Goal: Task Accomplishment & Management: Complete application form

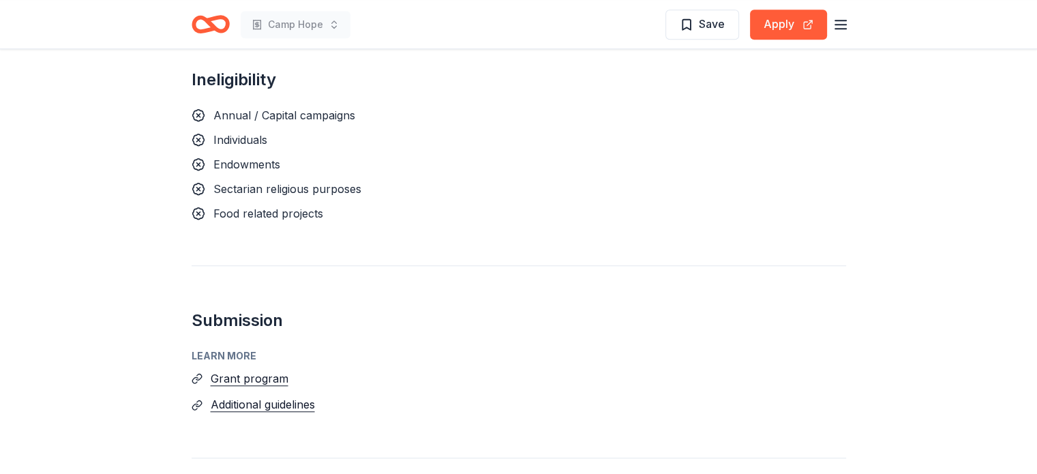
scroll to position [1227, 0]
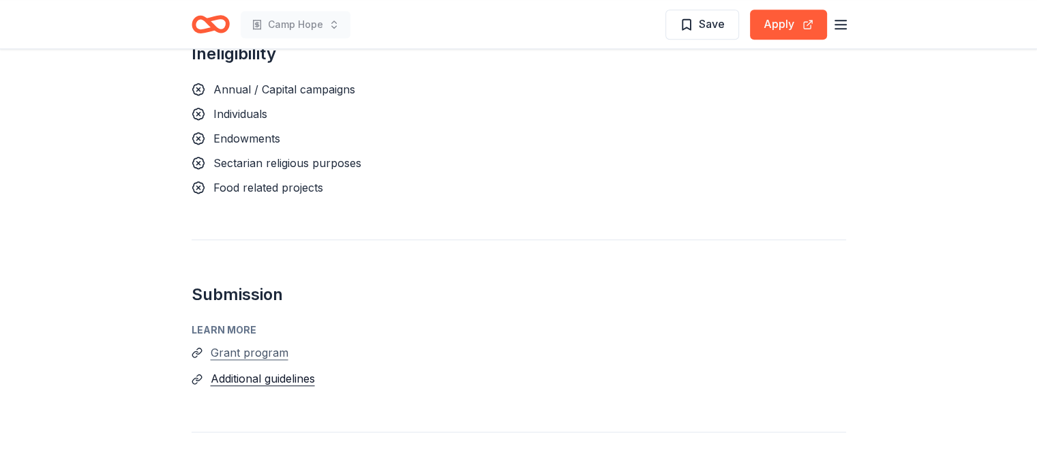
click at [260, 344] on button "Grant program" at bounding box center [250, 353] width 78 height 18
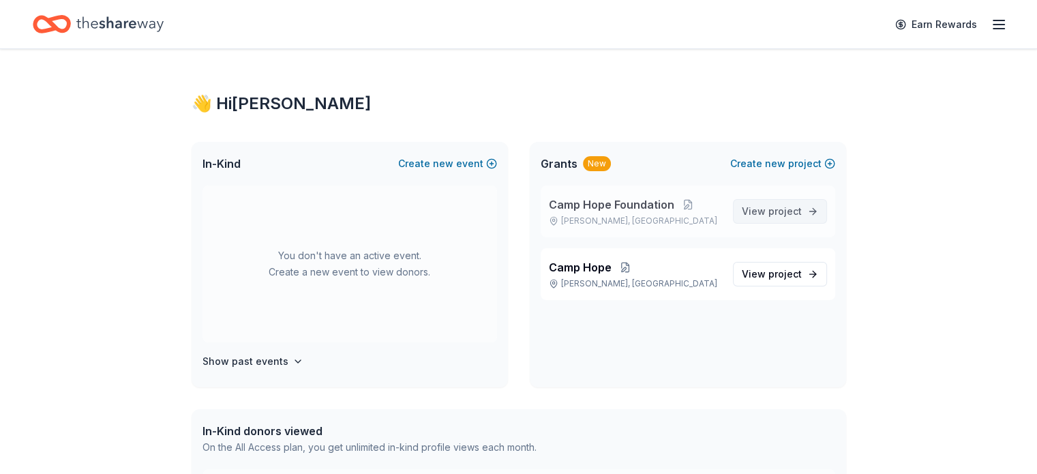
click at [781, 211] on span "project" at bounding box center [784, 211] width 33 height 12
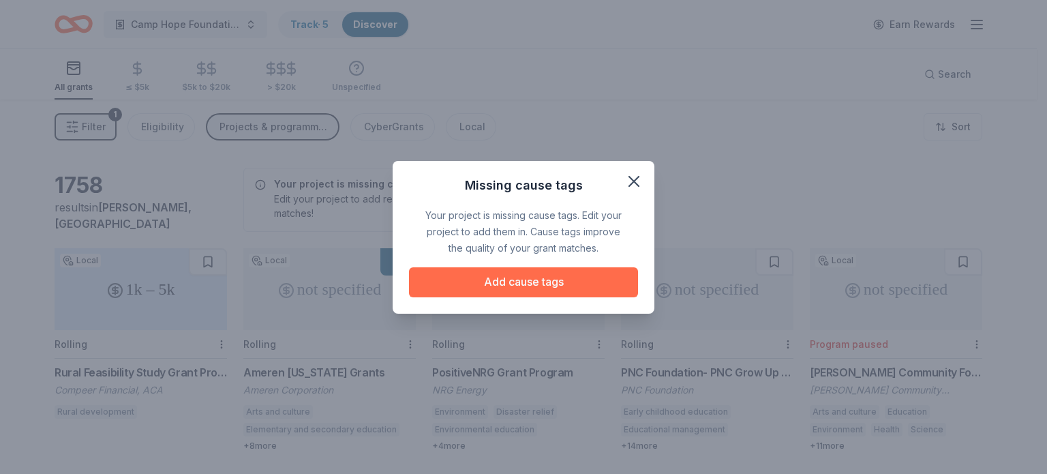
click at [548, 286] on button "Add cause tags" at bounding box center [523, 282] width 229 height 30
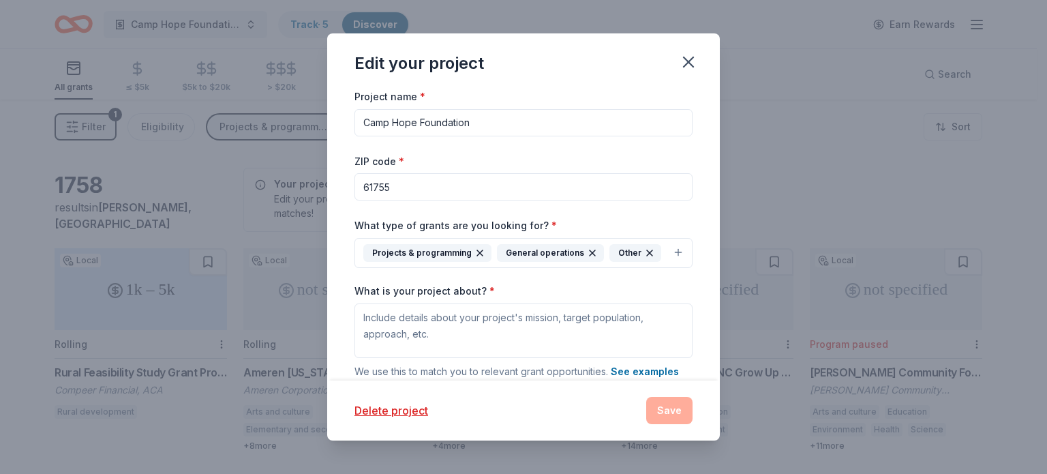
click at [667, 253] on button "Projects & programming General operations Other" at bounding box center [524, 253] width 338 height 30
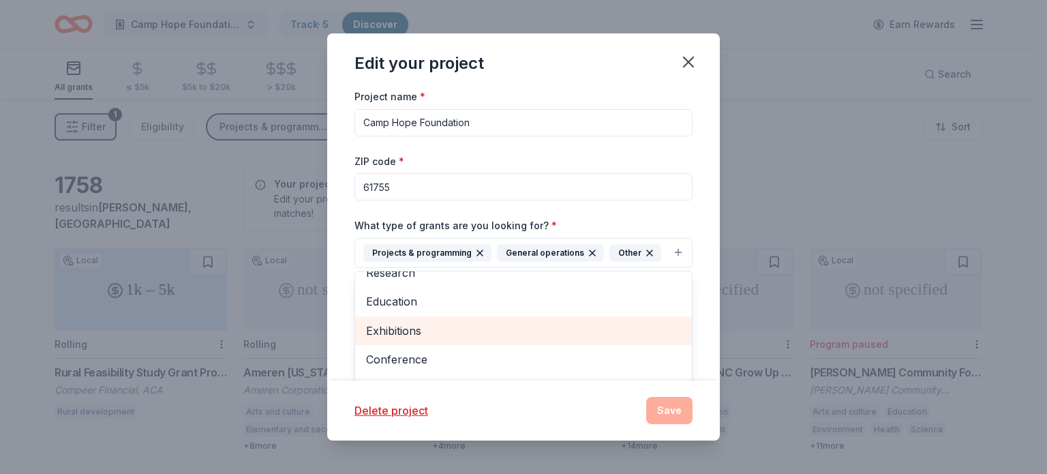
scroll to position [68, 0]
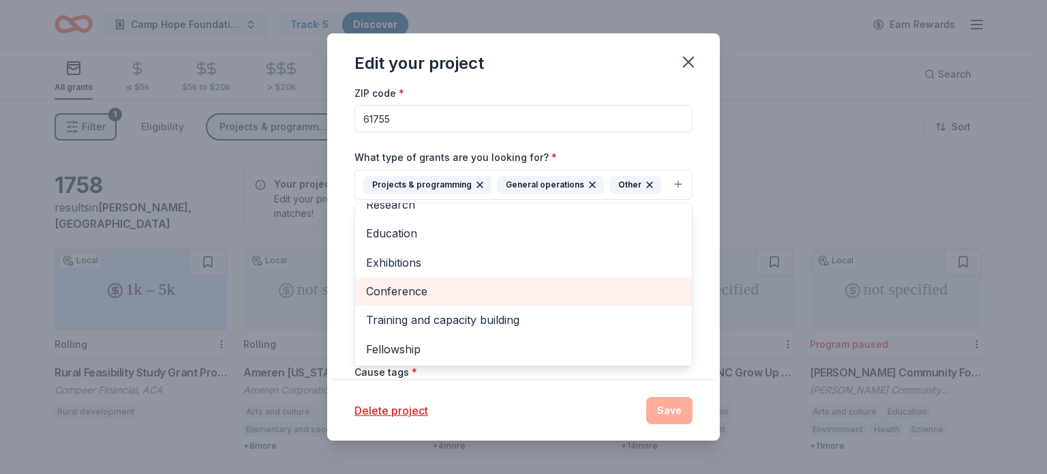
click at [410, 290] on span "Conference" at bounding box center [523, 291] width 315 height 18
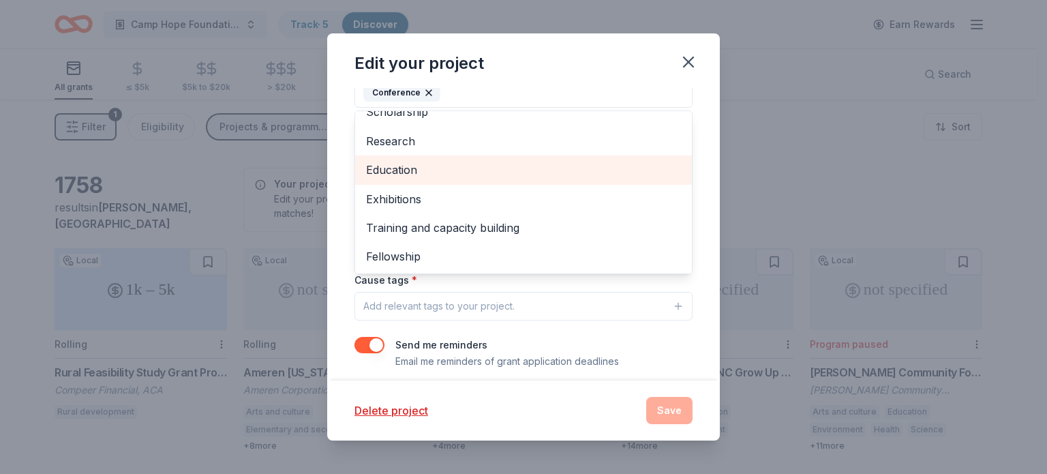
scroll to position [194, 0]
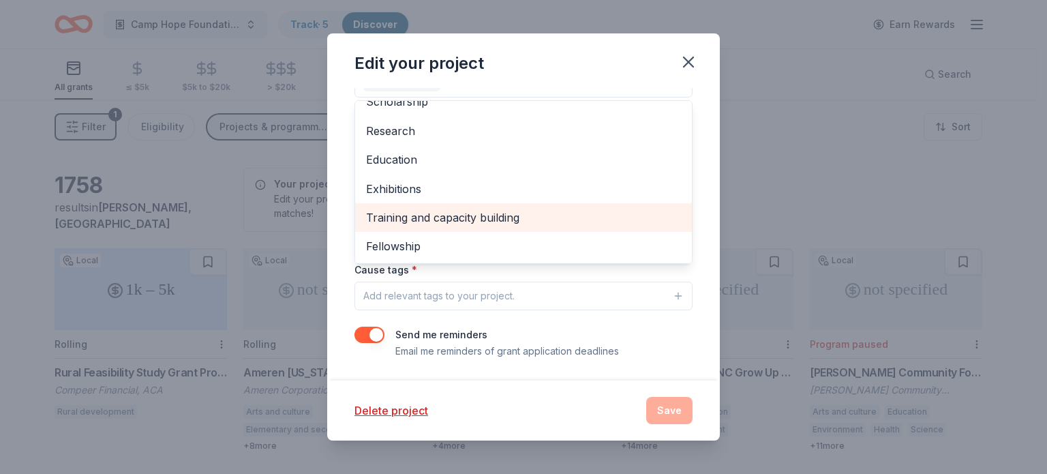
click at [492, 213] on span "Training and capacity building" at bounding box center [523, 218] width 315 height 18
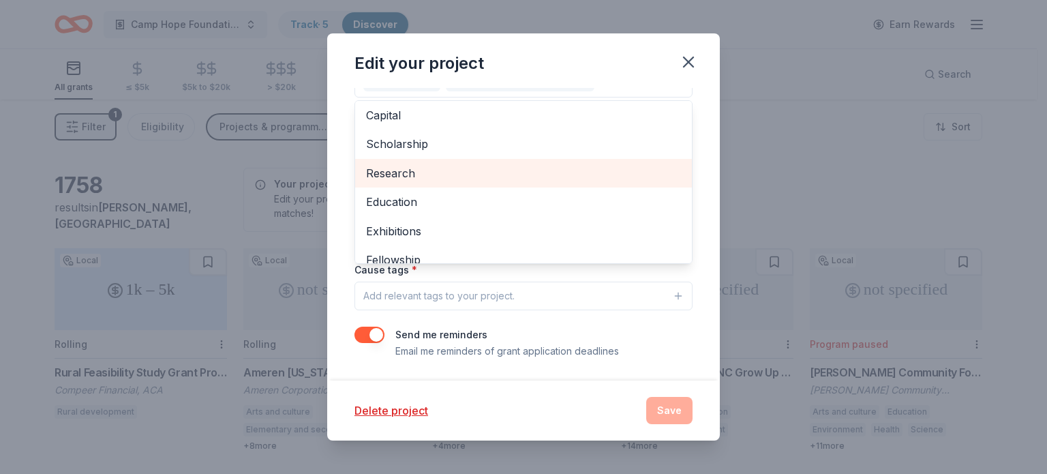
scroll to position [0, 0]
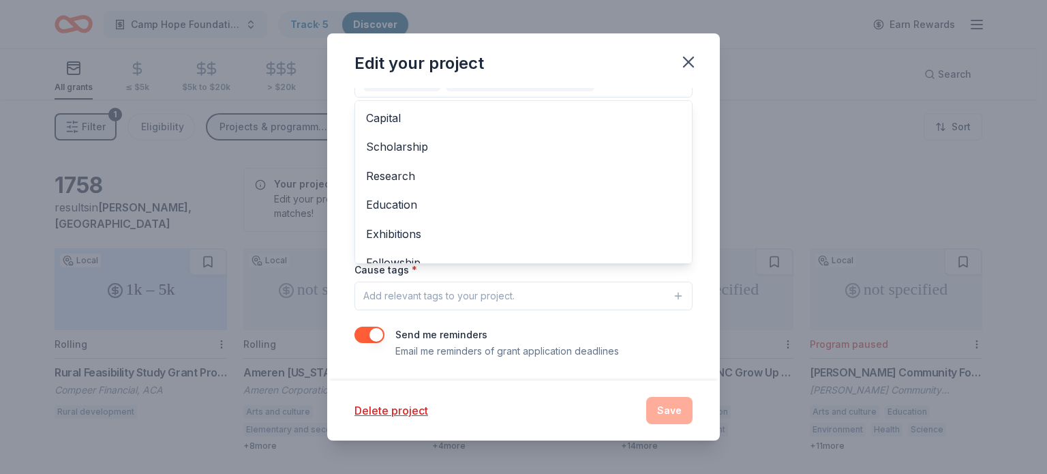
click at [687, 54] on div "Edit your project Project name * Camp Hope Foundation ZIP code * 61755 What typ…" at bounding box center [523, 236] width 393 height 407
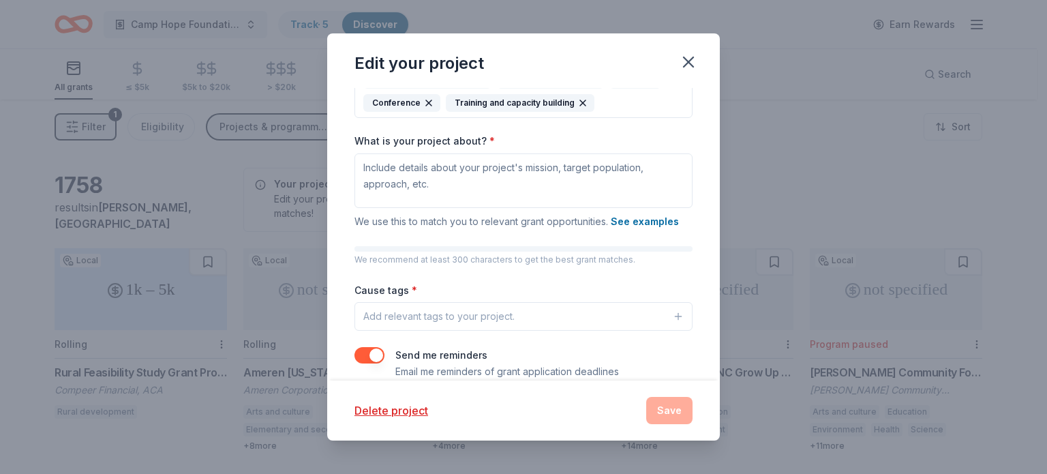
scroll to position [194, 0]
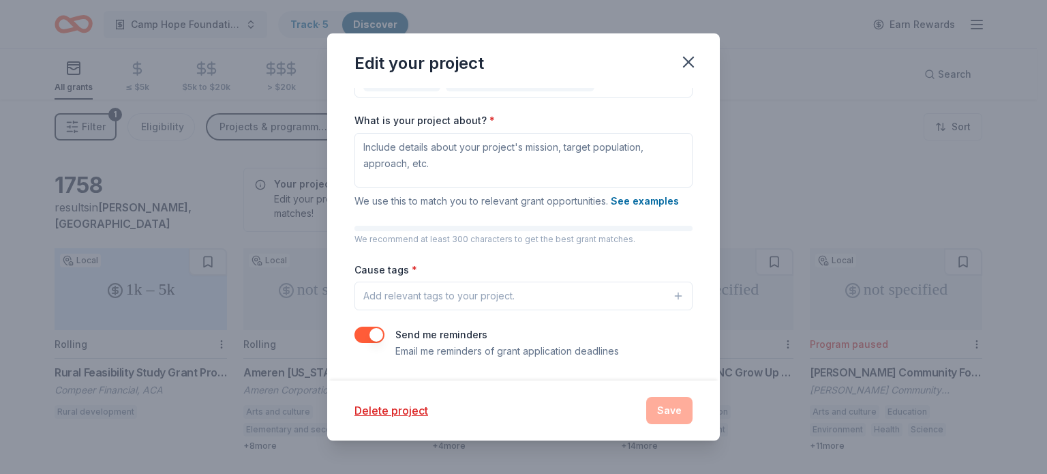
click at [425, 295] on div "Add relevant tags to your project." at bounding box center [438, 296] width 151 height 16
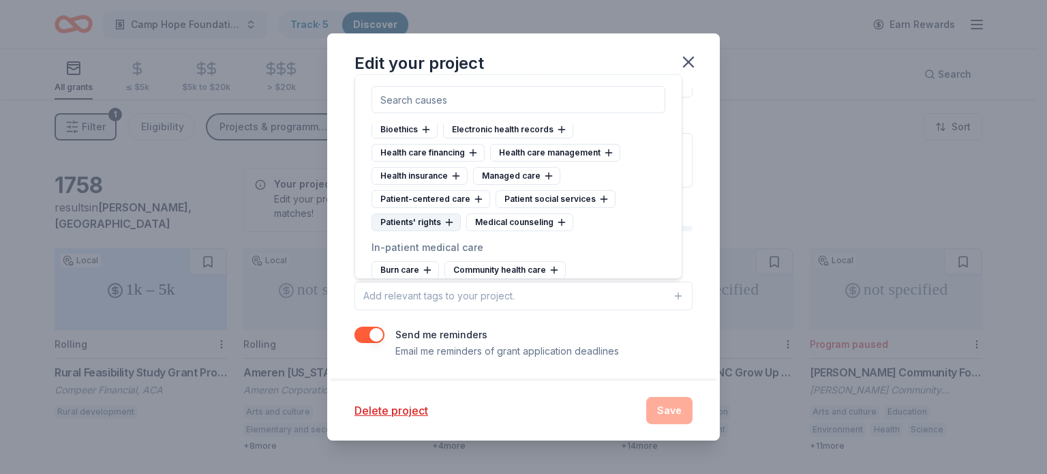
scroll to position [1909, 0]
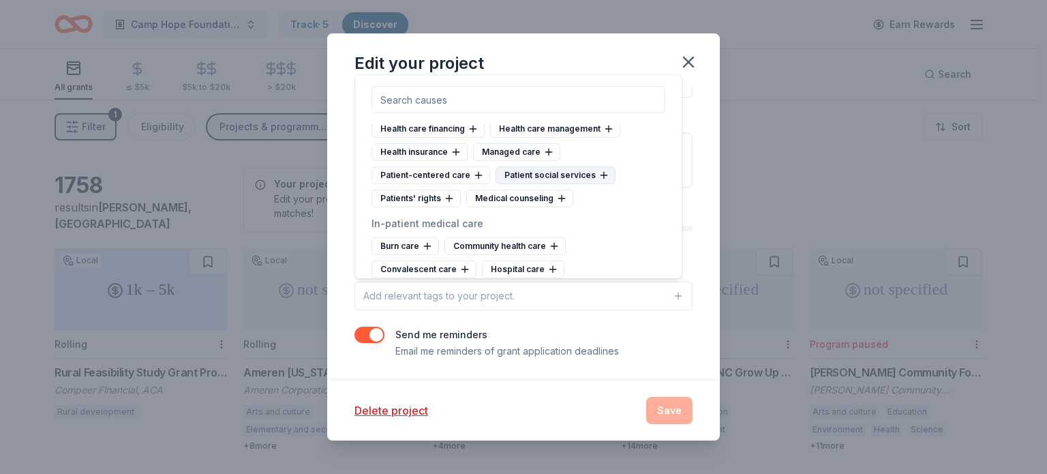
click at [436, 182] on div "Patient-centered care" at bounding box center [431, 175] width 119 height 18
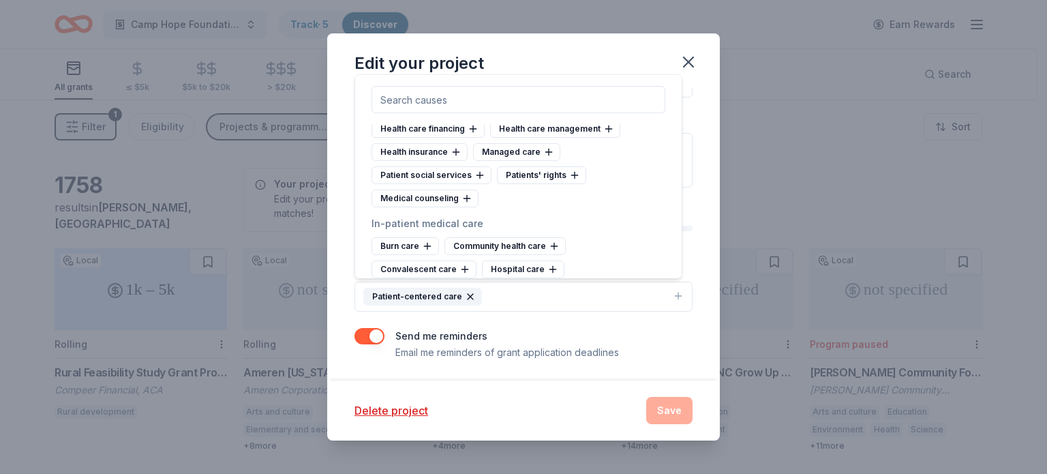
click at [470, 293] on icon "button" at bounding box center [470, 296] width 11 height 11
click at [533, 205] on div "Medical counseling" at bounding box center [519, 199] width 107 height 18
click at [458, 291] on icon "button" at bounding box center [458, 296] width 11 height 11
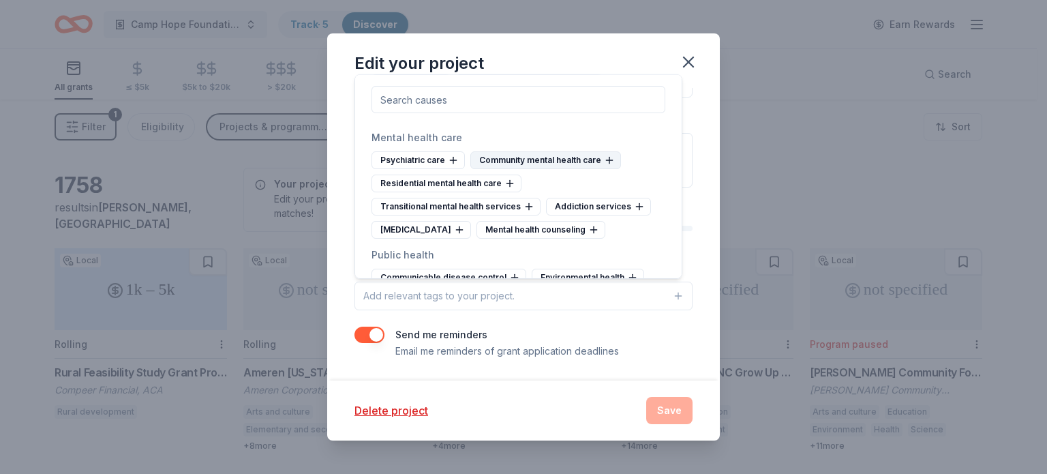
scroll to position [2523, 0]
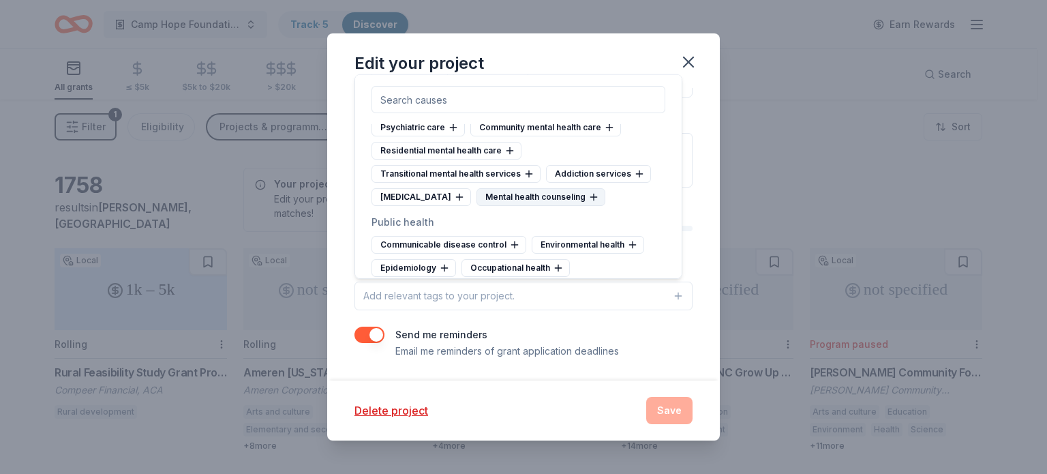
click at [515, 203] on div "Mental health counseling" at bounding box center [541, 197] width 129 height 18
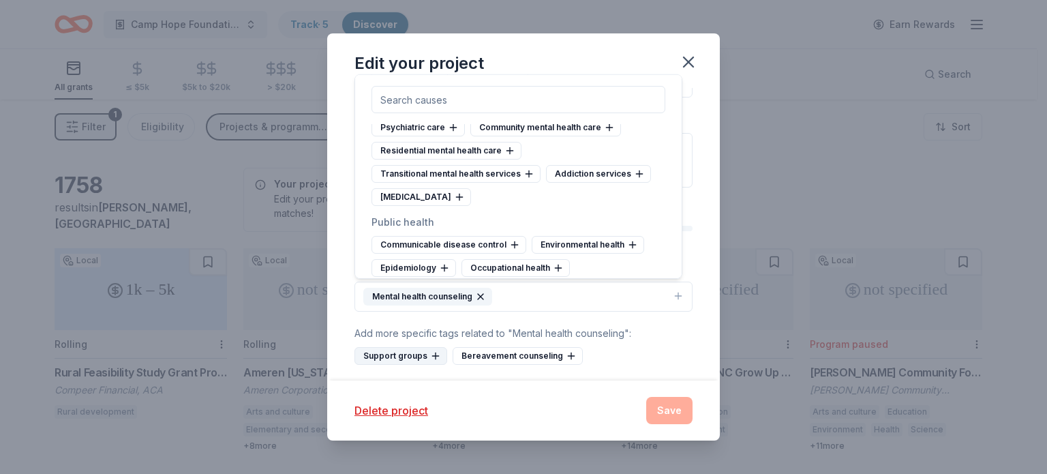
click at [421, 354] on div "Support groups" at bounding box center [401, 356] width 93 height 18
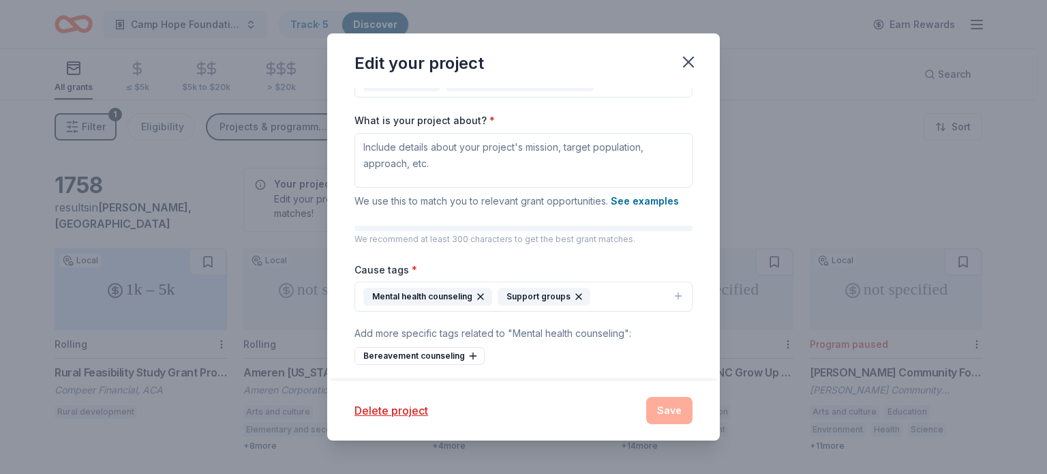
click at [421, 354] on div "Bereavement counseling" at bounding box center [420, 356] width 130 height 18
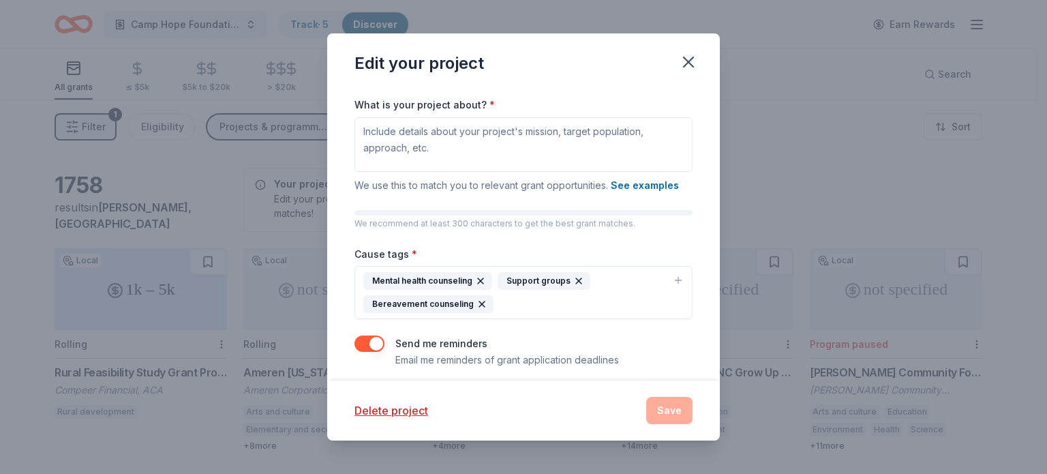
scroll to position [218, 0]
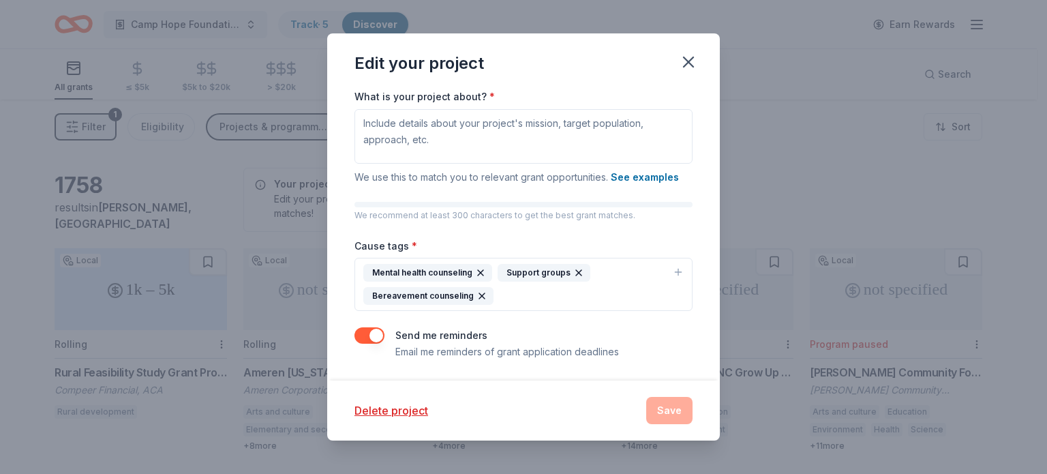
click at [605, 286] on div "Mental health counseling Support groups Bereavement counseling" at bounding box center [515, 284] width 304 height 41
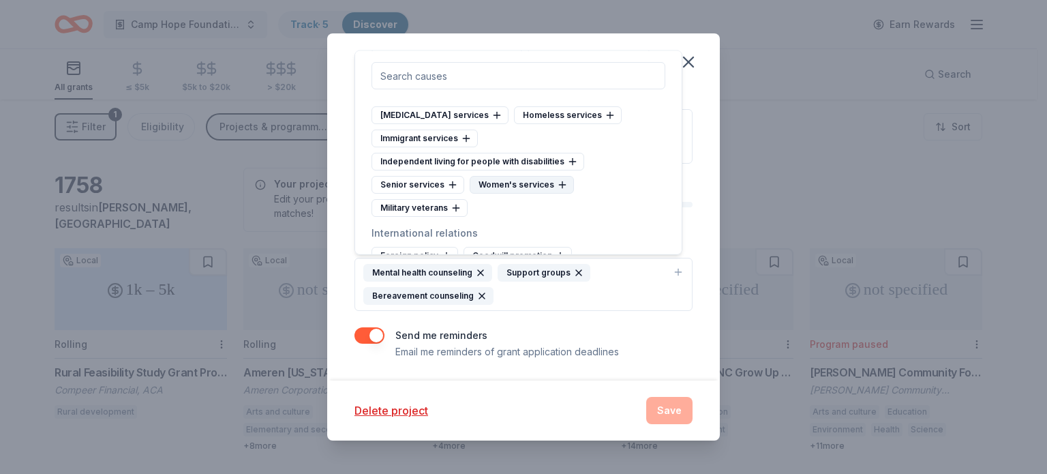
scroll to position [7878, 0]
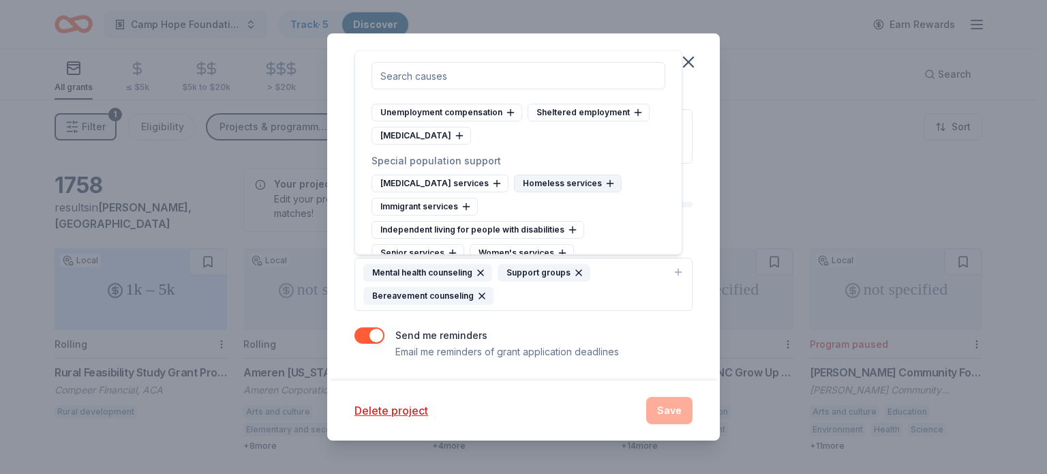
click at [473, 175] on div "Developmental disability services" at bounding box center [440, 184] width 137 height 18
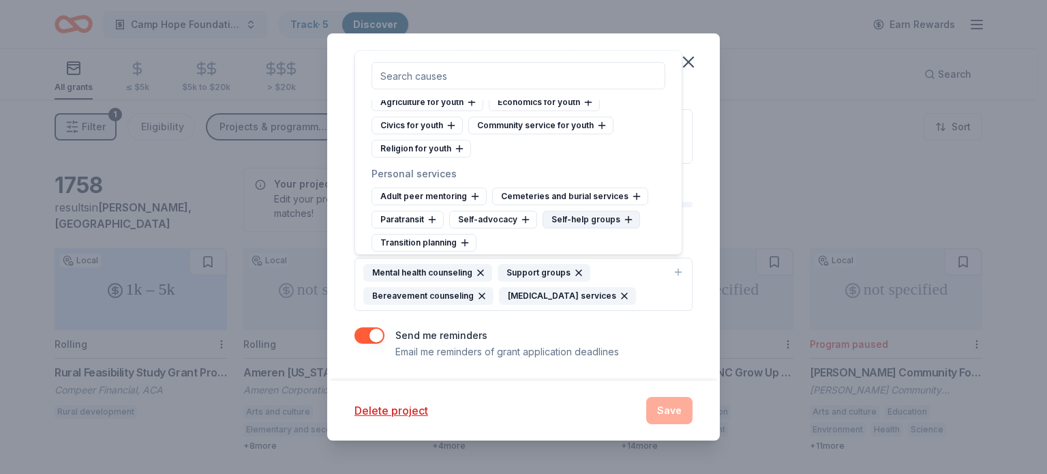
scroll to position [7606, 0]
click at [462, 188] on div "Adult peer mentoring" at bounding box center [429, 197] width 115 height 18
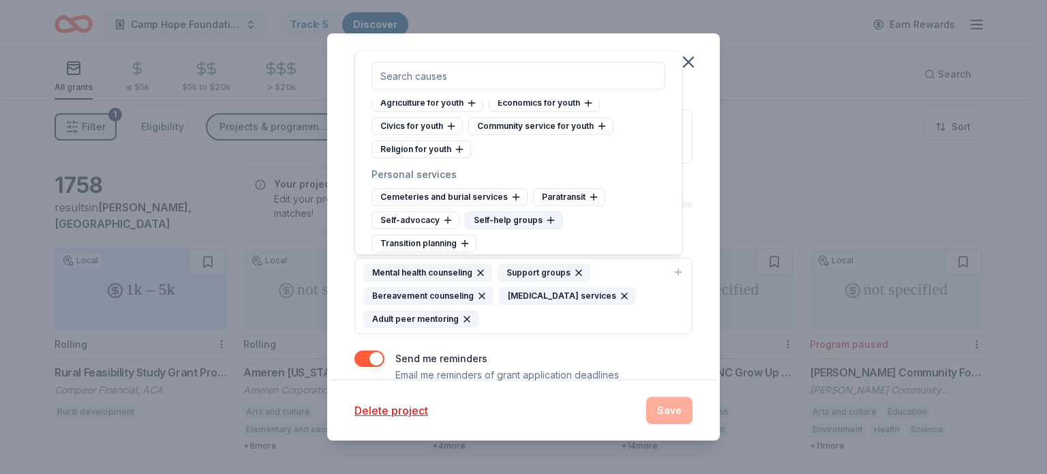
scroll to position [7538, 0]
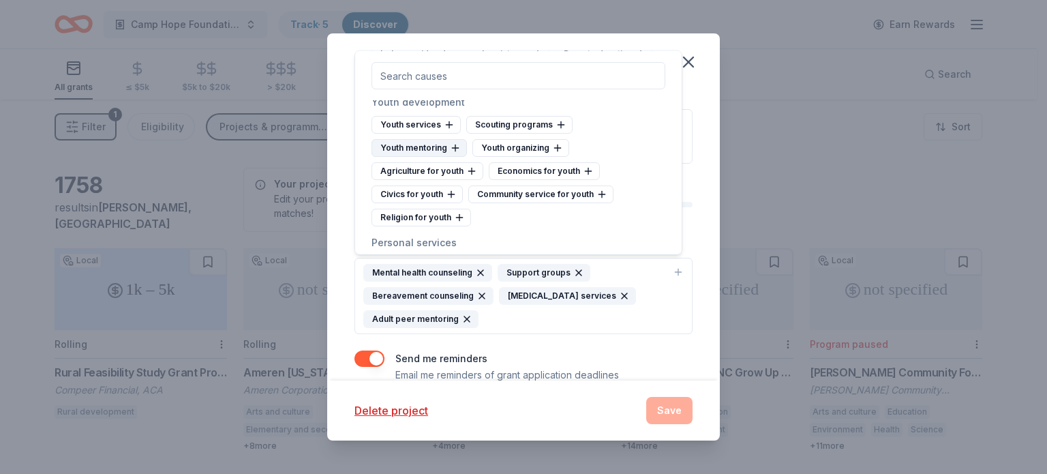
click at [419, 139] on div "Youth mentoring" at bounding box center [419, 148] width 95 height 18
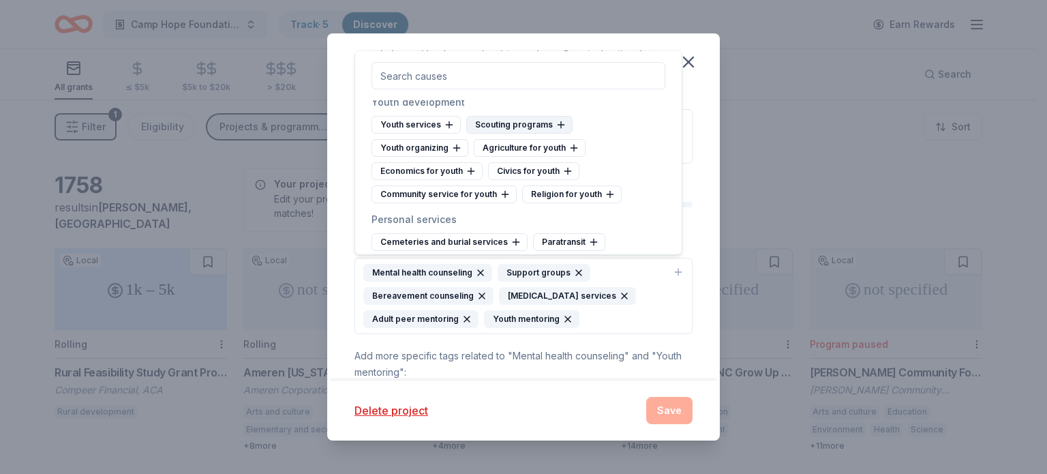
scroll to position [7469, 0]
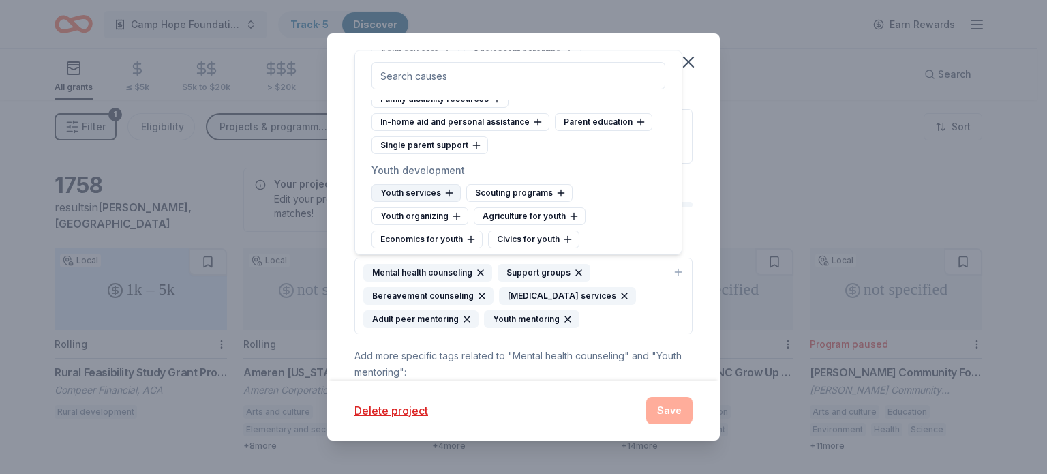
click at [431, 184] on div "Youth services" at bounding box center [416, 193] width 89 height 18
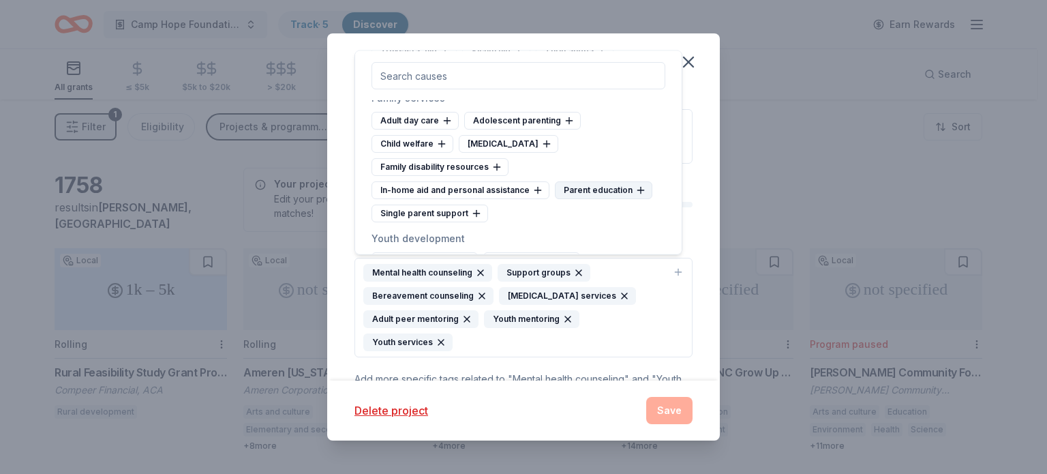
scroll to position [7333, 0]
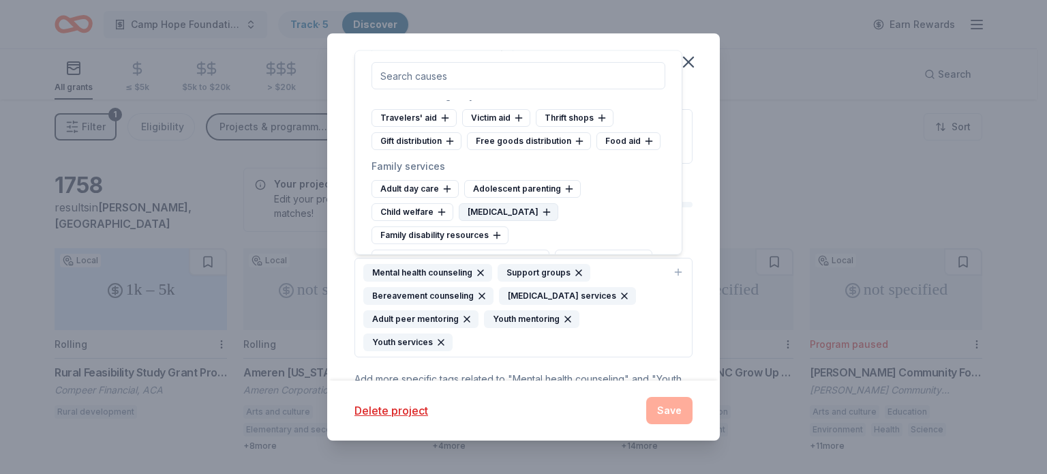
click at [513, 203] on div "Family counseling" at bounding box center [509, 212] width 100 height 18
click at [585, 226] on div "Parent education" at bounding box center [604, 235] width 98 height 18
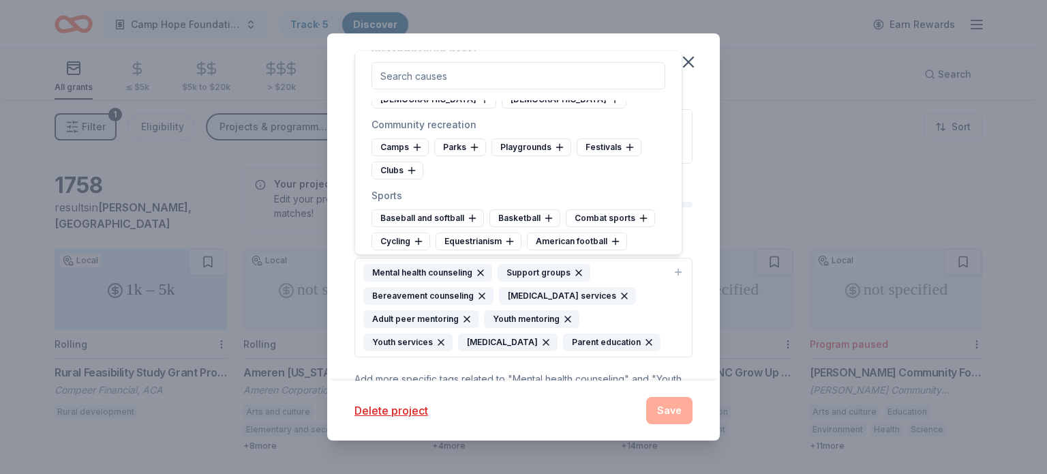
scroll to position [6447, 0]
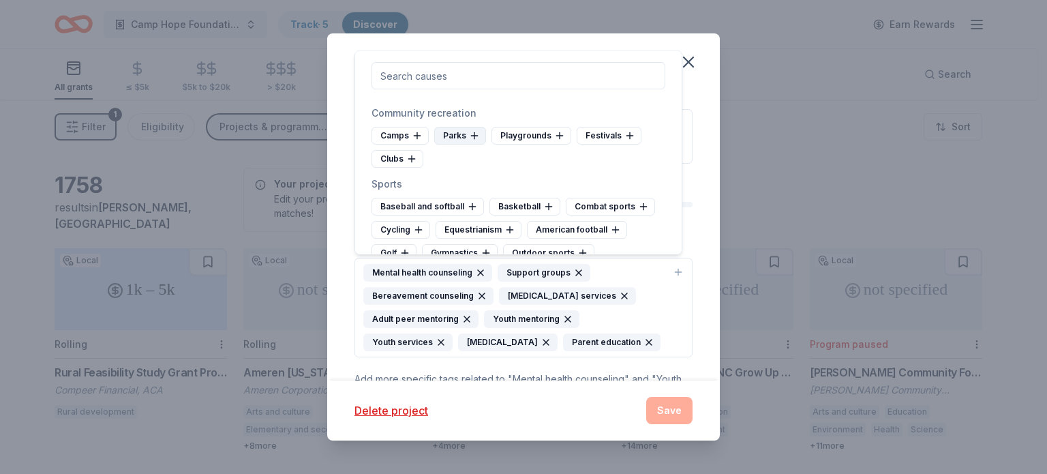
click at [402, 127] on div "Camps" at bounding box center [400, 136] width 57 height 18
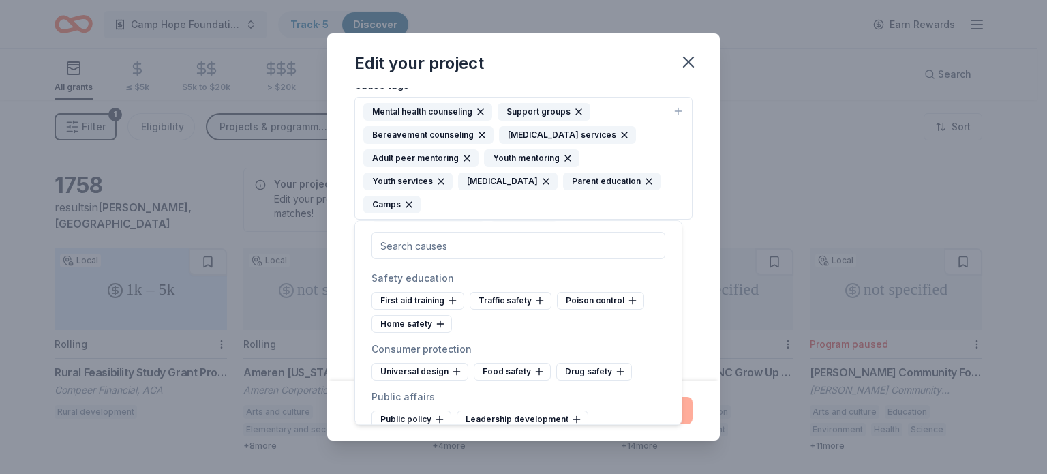
scroll to position [4824, 0]
click at [708, 411] on div "Delete project Save" at bounding box center [523, 410] width 393 height 60
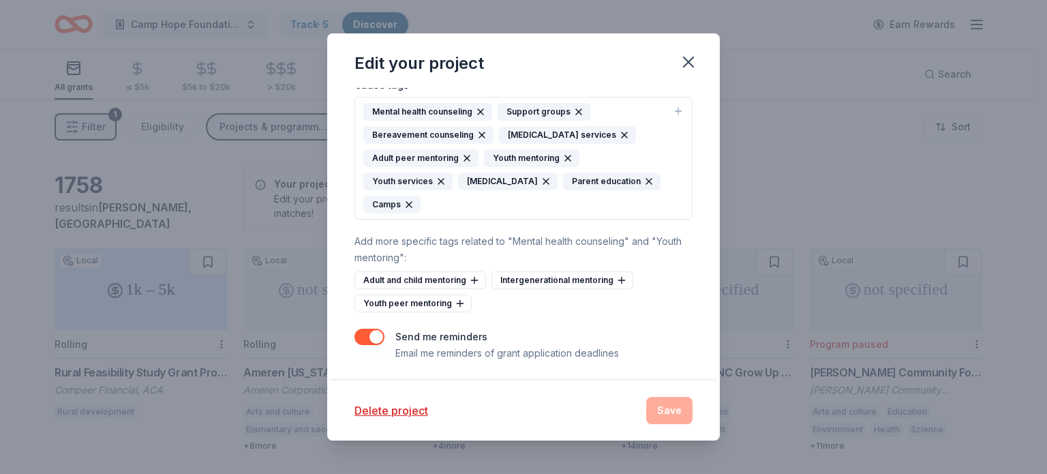
click at [678, 414] on div "Delete project Save" at bounding box center [524, 410] width 338 height 27
click at [417, 300] on div "Youth peer mentoring" at bounding box center [413, 304] width 117 height 18
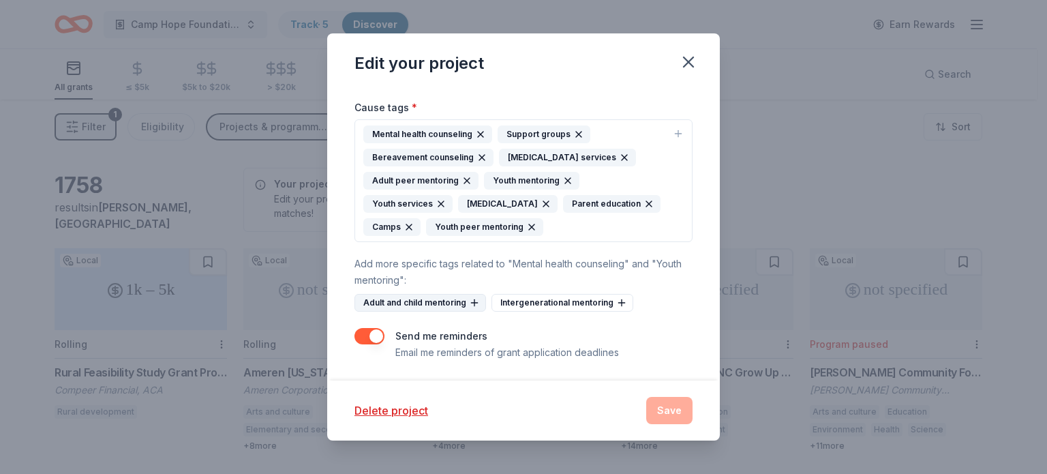
click at [423, 302] on div "Adult and child mentoring" at bounding box center [421, 303] width 132 height 18
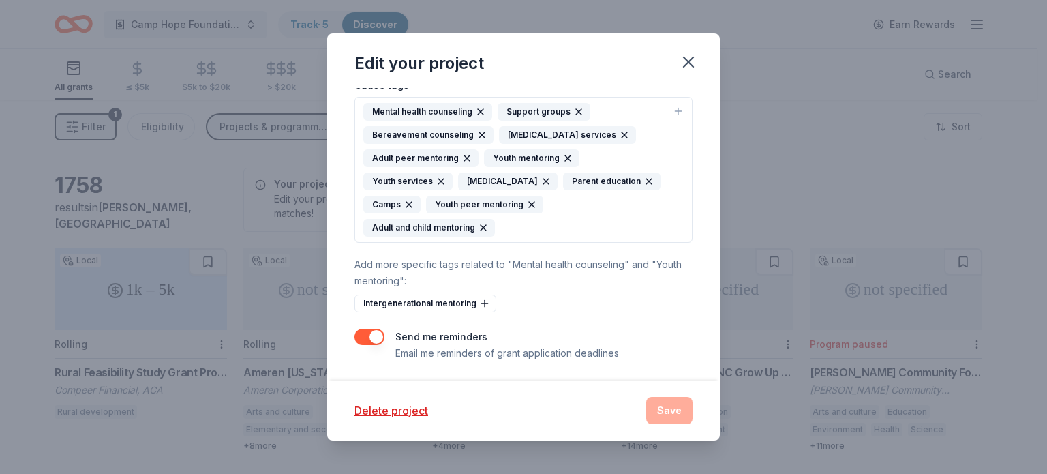
click at [668, 417] on div "Delete project Save" at bounding box center [524, 410] width 338 height 27
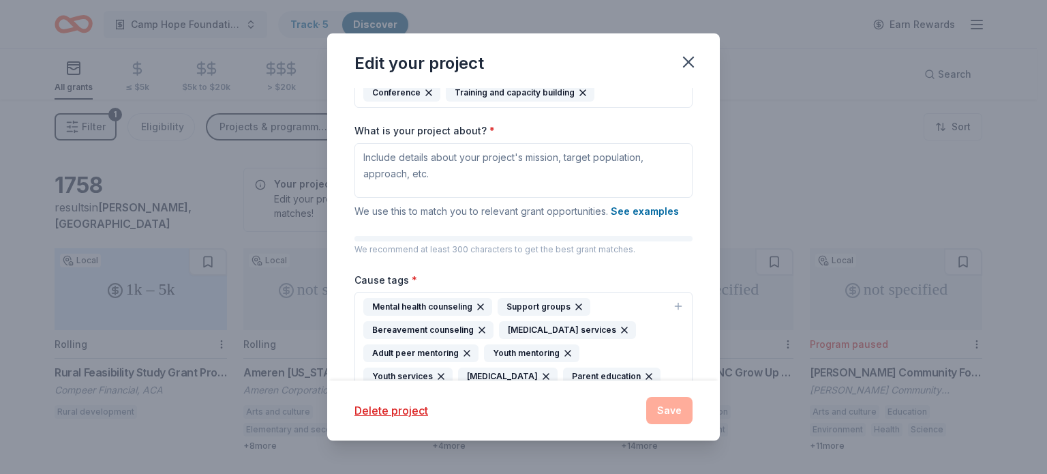
scroll to position [0, 0]
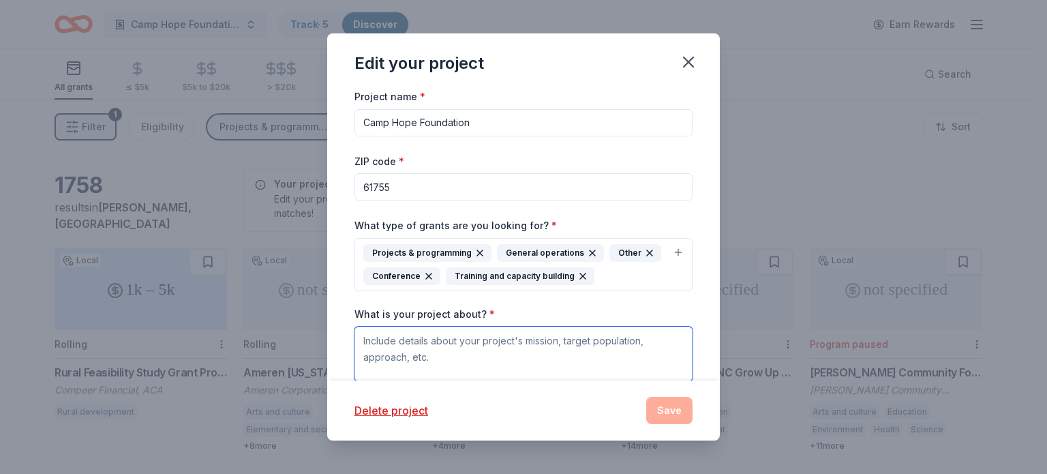
click at [452, 334] on textarea "What is your project about? *" at bounding box center [524, 354] width 338 height 55
click at [453, 337] on textarea "What is your project about? *" at bounding box center [524, 354] width 338 height 55
paste textarea "Camp Hope Foundation’s mission is to serve those affected by cancer, blood dise…"
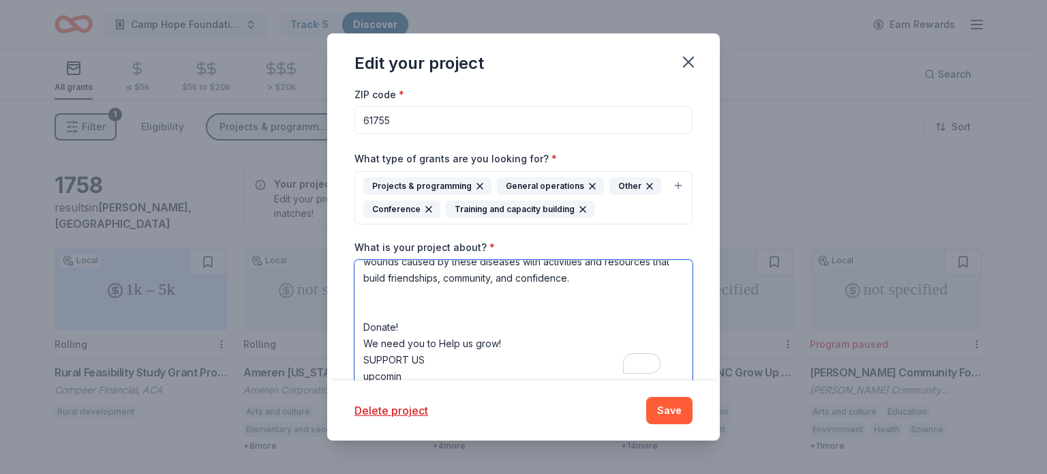
scroll to position [78, 0]
drag, startPoint x: 434, startPoint y: 370, endPoint x: 353, endPoint y: 314, distance: 98.0
click at [353, 313] on div "Project name * Camp Hope Foundation ZIP code * 61755 What type of grants are yo…" at bounding box center [523, 234] width 393 height 293
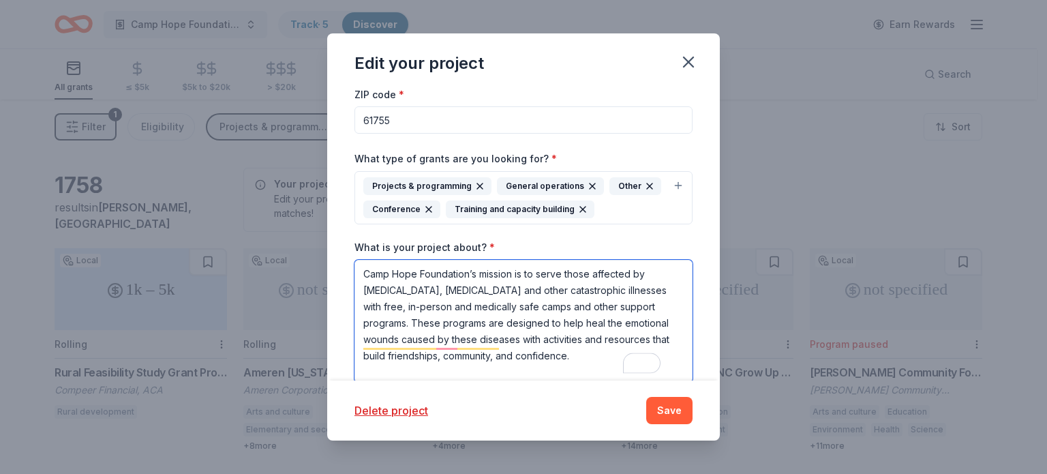
scroll to position [19, 0]
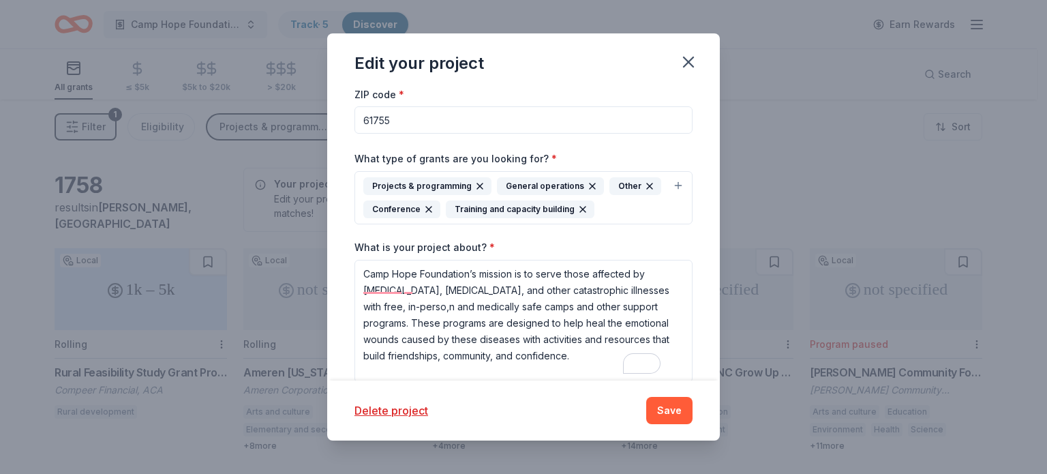
click at [602, 231] on div "Project name * Camp Hope Foundation ZIP code * 61755 What type of grants are yo…" at bounding box center [524, 381] width 338 height 720
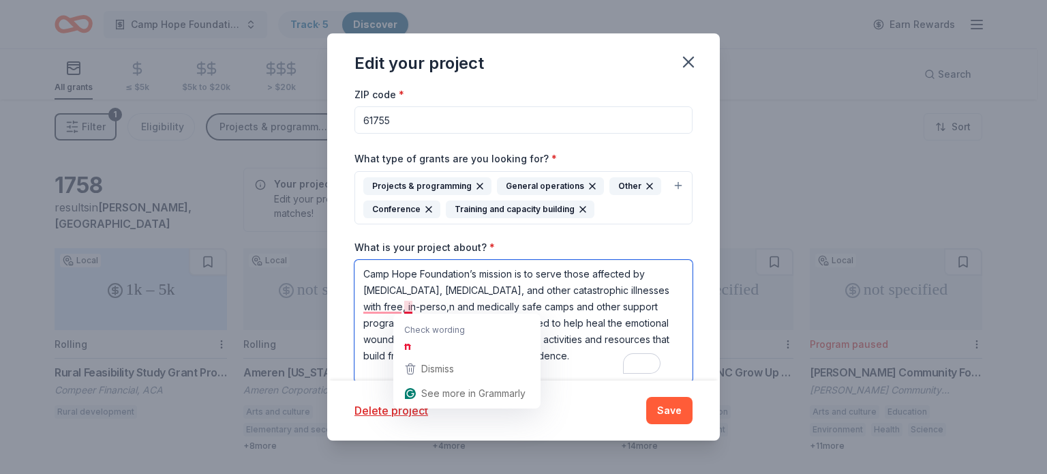
click at [414, 306] on textarea "Camp Hope Foundation’s mission is to serve those affected by cancer, blood dise…" at bounding box center [524, 321] width 338 height 123
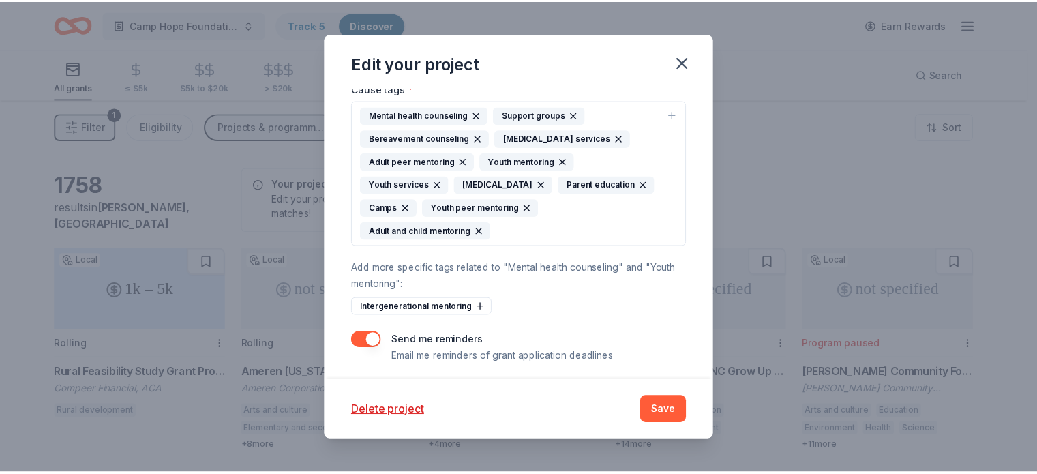
scroll to position [447, 0]
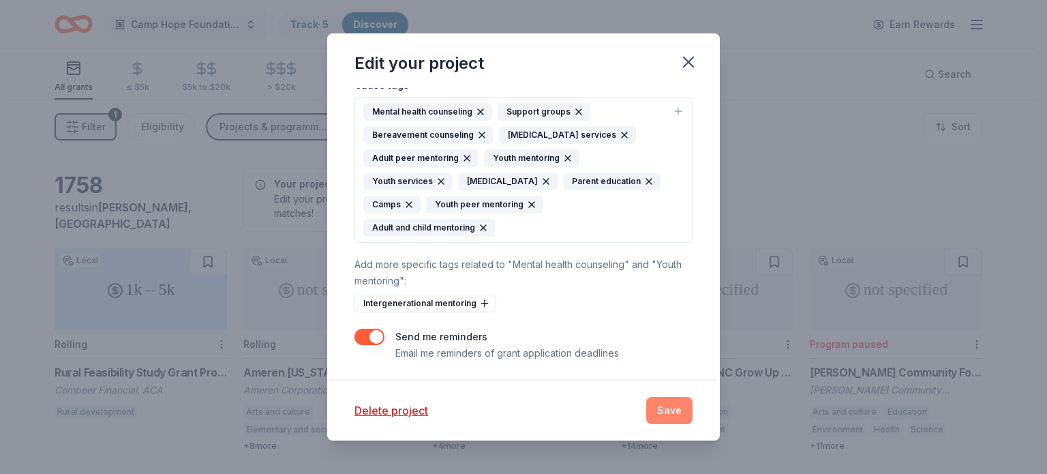
type textarea "Camp Hope Foundation’s mission is to serve those affected by cancer, blood dise…"
click at [670, 408] on button "Save" at bounding box center [669, 410] width 46 height 27
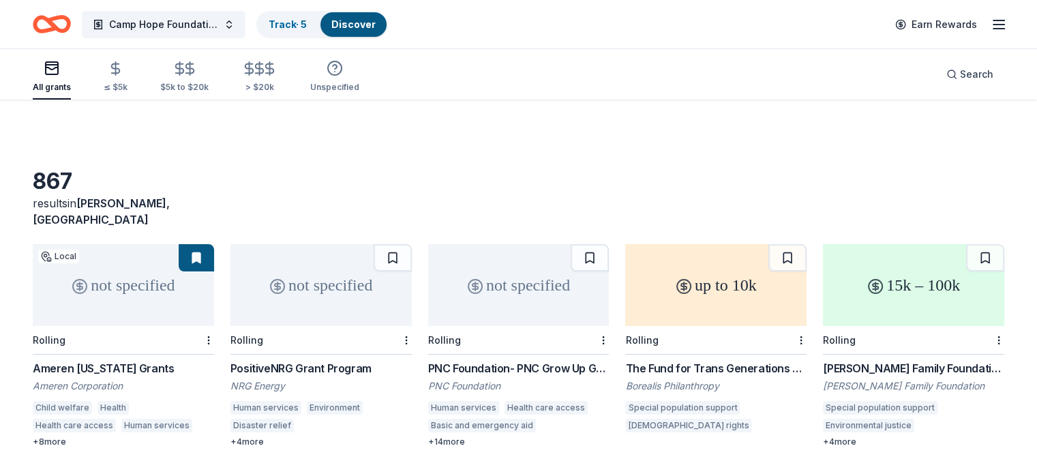
scroll to position [68, 0]
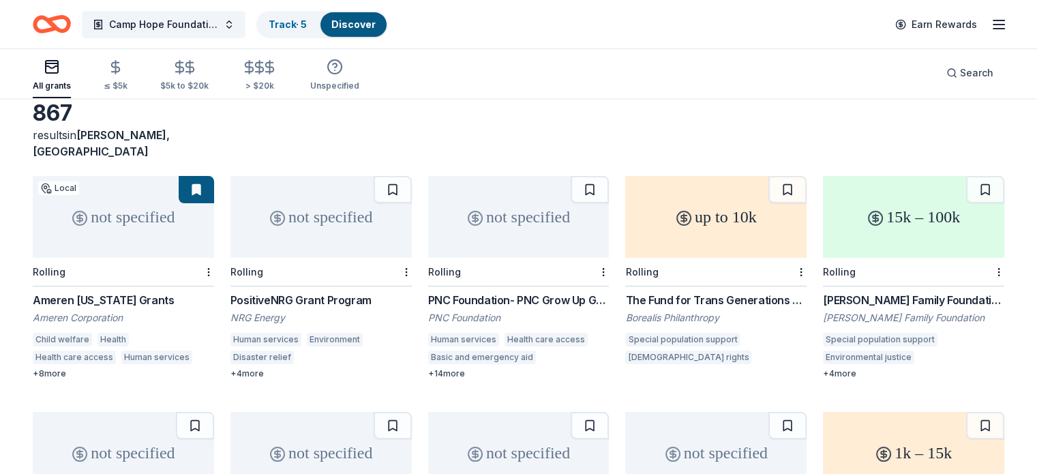
click at [134, 216] on div "not specified" at bounding box center [123, 217] width 181 height 82
click at [209, 176] on button at bounding box center [196, 189] width 35 height 27
click at [224, 257] on html "Camp Hope Foundation Track · 5 Discover Earn Rewards All grants ≤ $5k $5k to $2…" at bounding box center [518, 169] width 1037 height 474
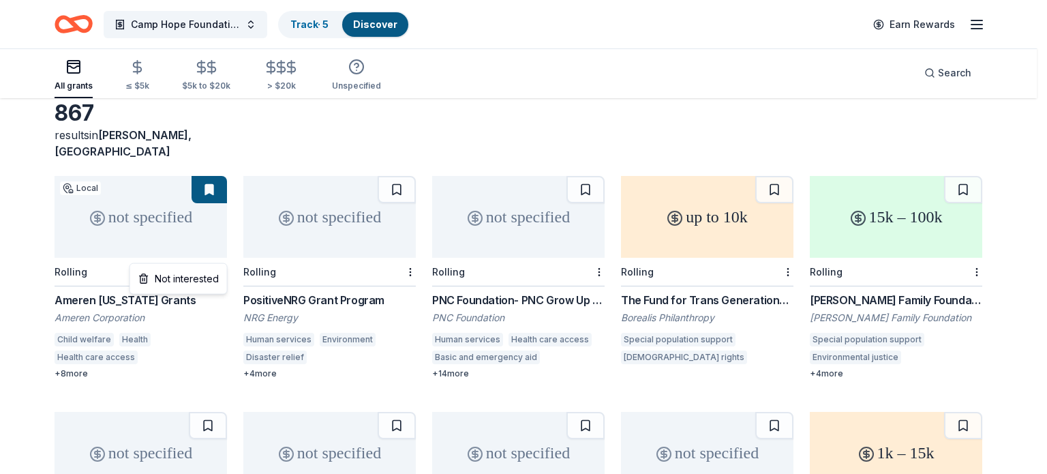
click at [220, 256] on html "Camp Hope Foundation Track · 5 Discover Earn Rewards All grants ≤ $5k $5k to $2…" at bounding box center [523, 169] width 1047 height 474
click at [205, 286] on div "Not interested" at bounding box center [178, 279] width 91 height 25
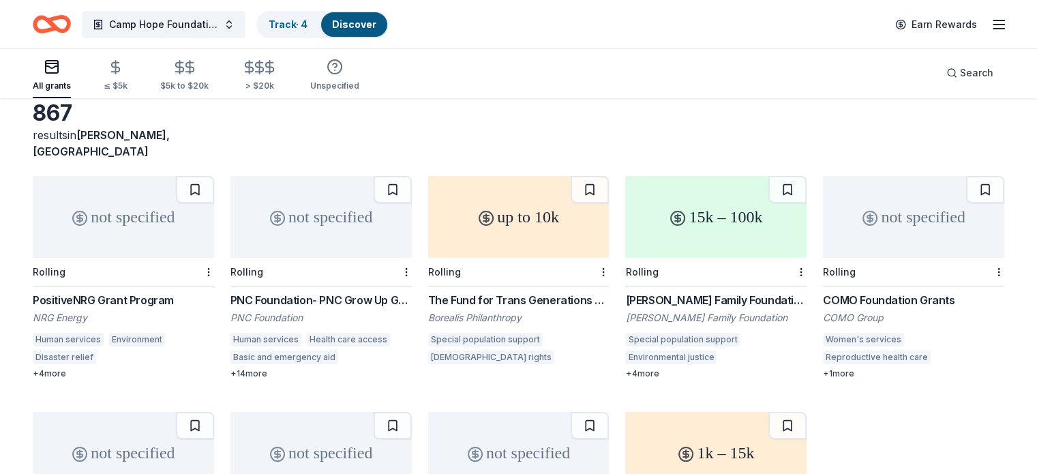
click at [156, 220] on div "not specified" at bounding box center [123, 217] width 181 height 82
click at [222, 258] on html "Camp Hope Foundation Track · 4 Discover Earn Rewards All grants ≤ $5k $5k to $2…" at bounding box center [518, 169] width 1037 height 474
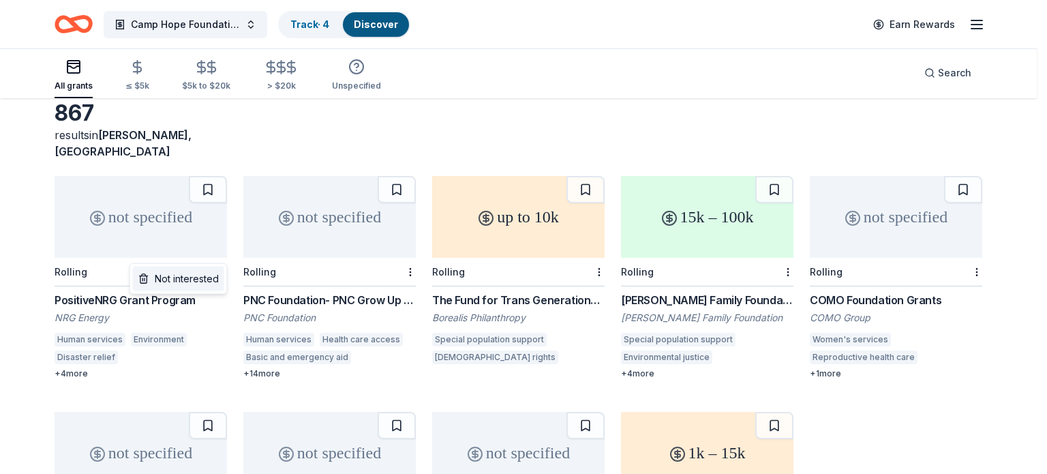
click at [199, 280] on div "Not interested" at bounding box center [178, 279] width 91 height 25
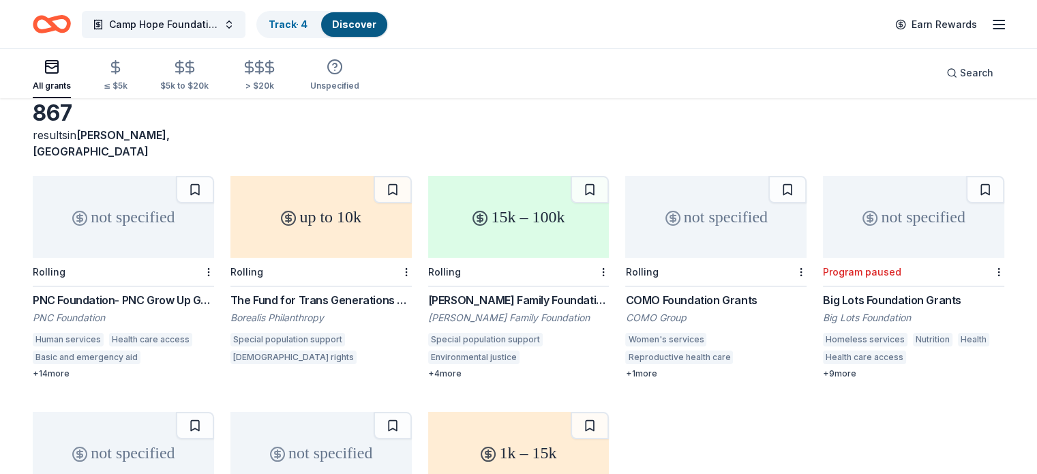
click at [155, 199] on div "not specified" at bounding box center [123, 217] width 181 height 82
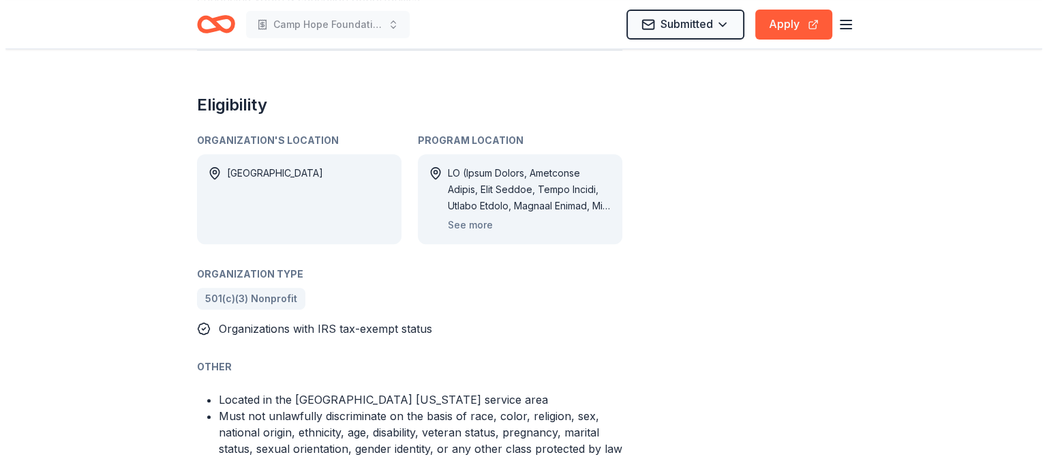
scroll to position [614, 0]
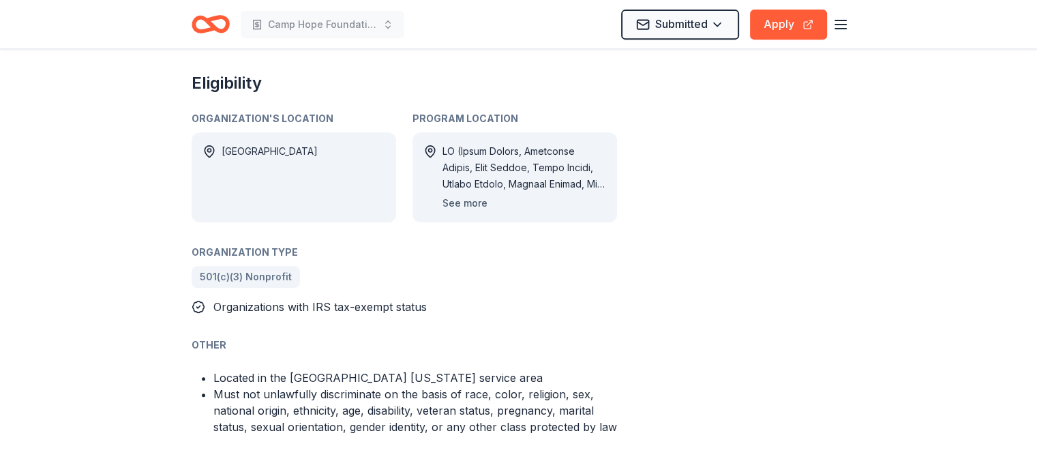
click at [476, 203] on button "See more" at bounding box center [465, 203] width 45 height 16
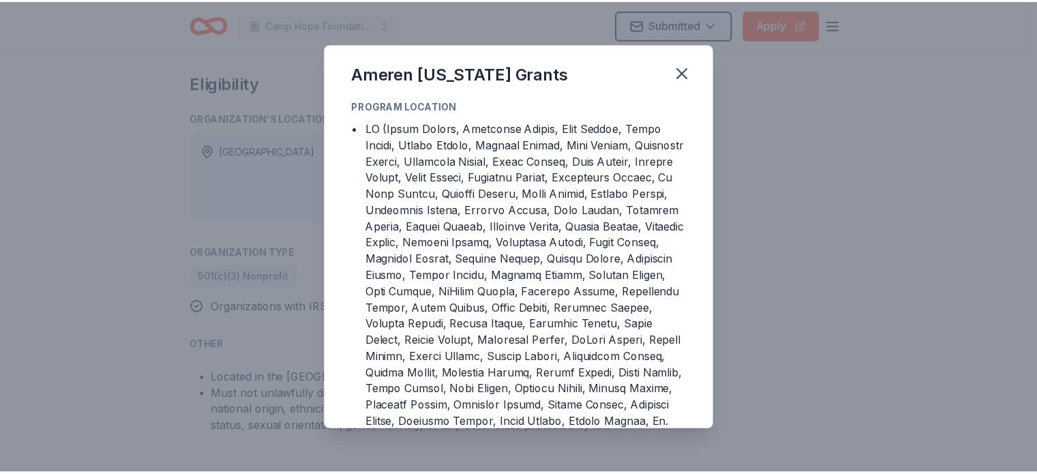
scroll to position [68, 0]
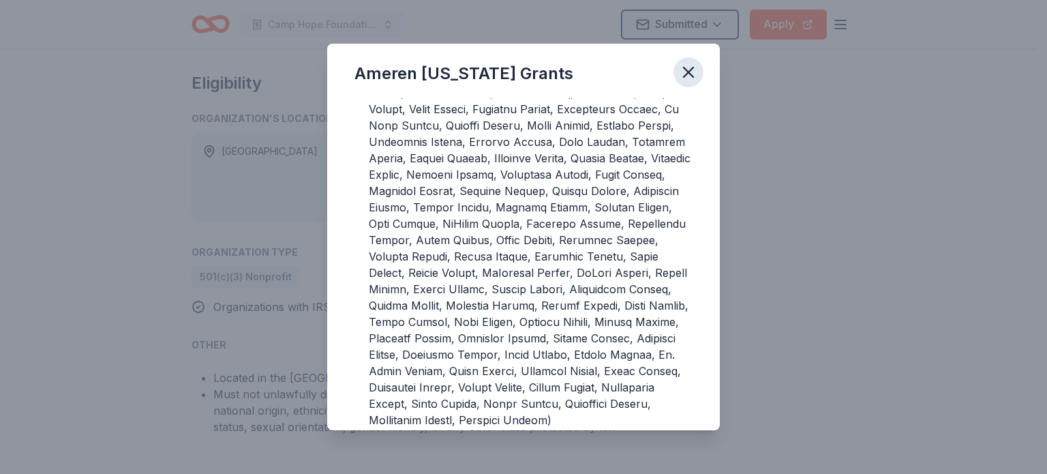
click at [684, 68] on icon "button" at bounding box center [689, 73] width 10 height 10
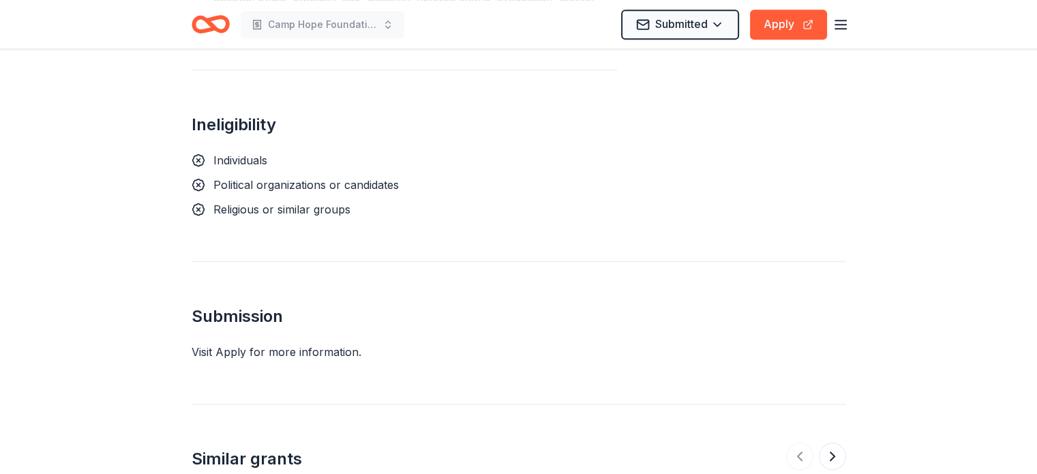
scroll to position [1091, 0]
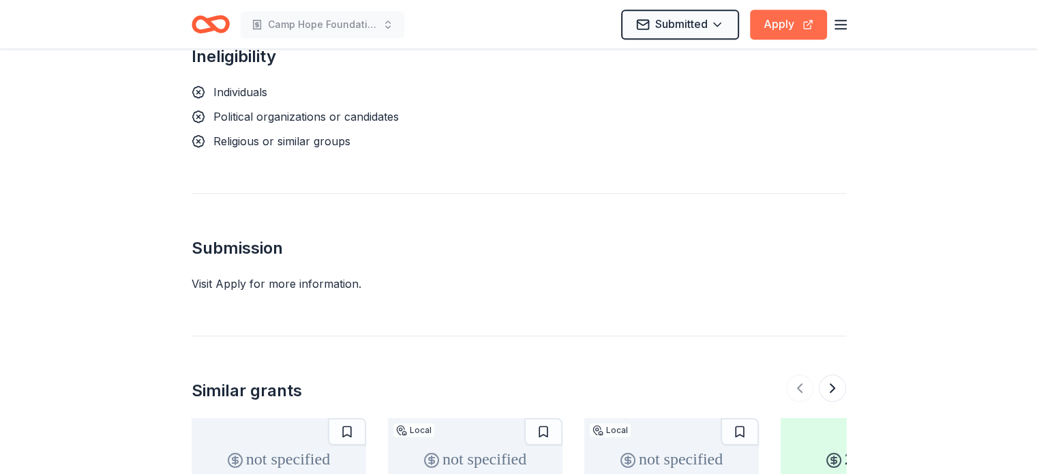
click at [783, 24] on button "Apply" at bounding box center [788, 25] width 77 height 30
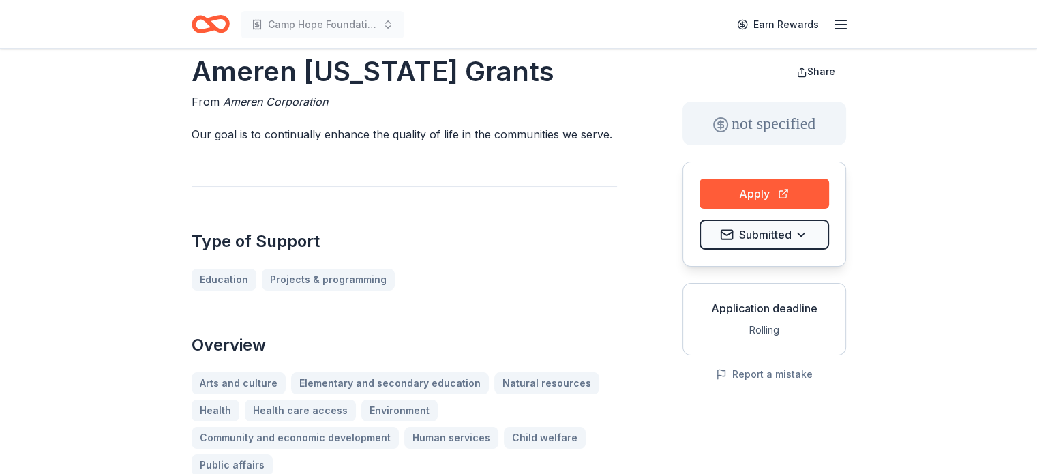
scroll to position [0, 0]
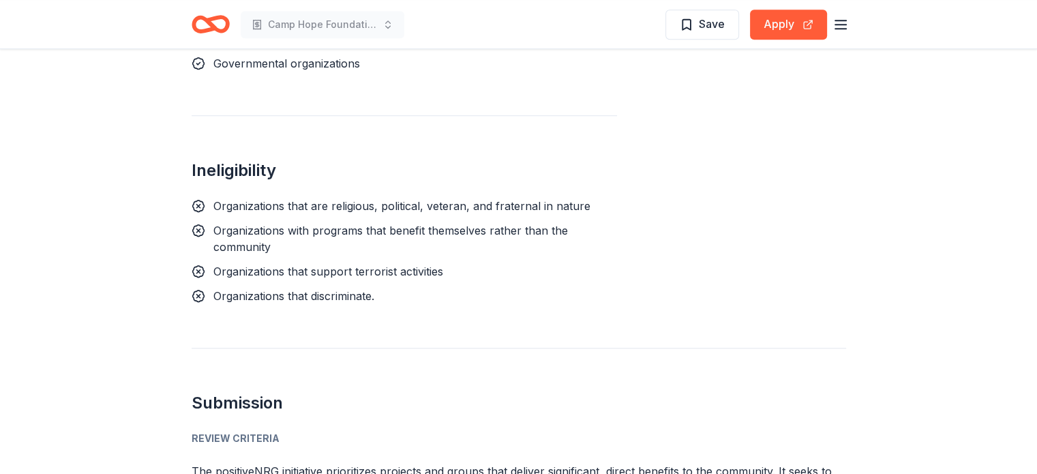
scroll to position [955, 0]
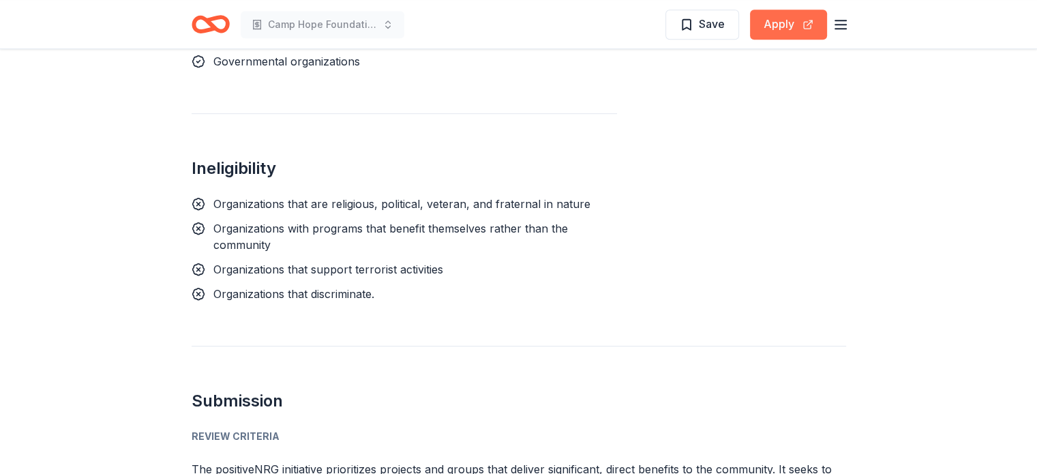
click at [765, 22] on button "Apply" at bounding box center [788, 25] width 77 height 30
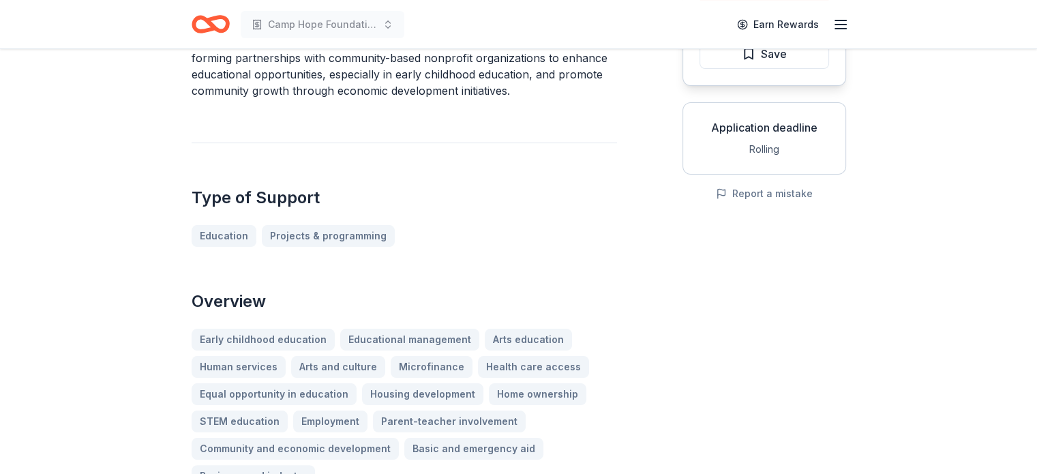
scroll to position [68, 0]
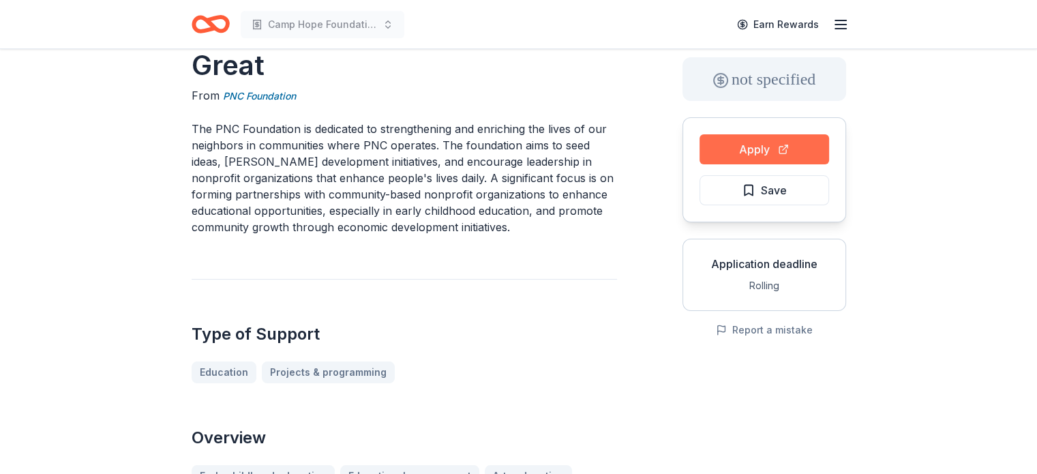
click at [751, 149] on button "Apply" at bounding box center [765, 149] width 130 height 30
